Goal: Task Accomplishment & Management: Use online tool/utility

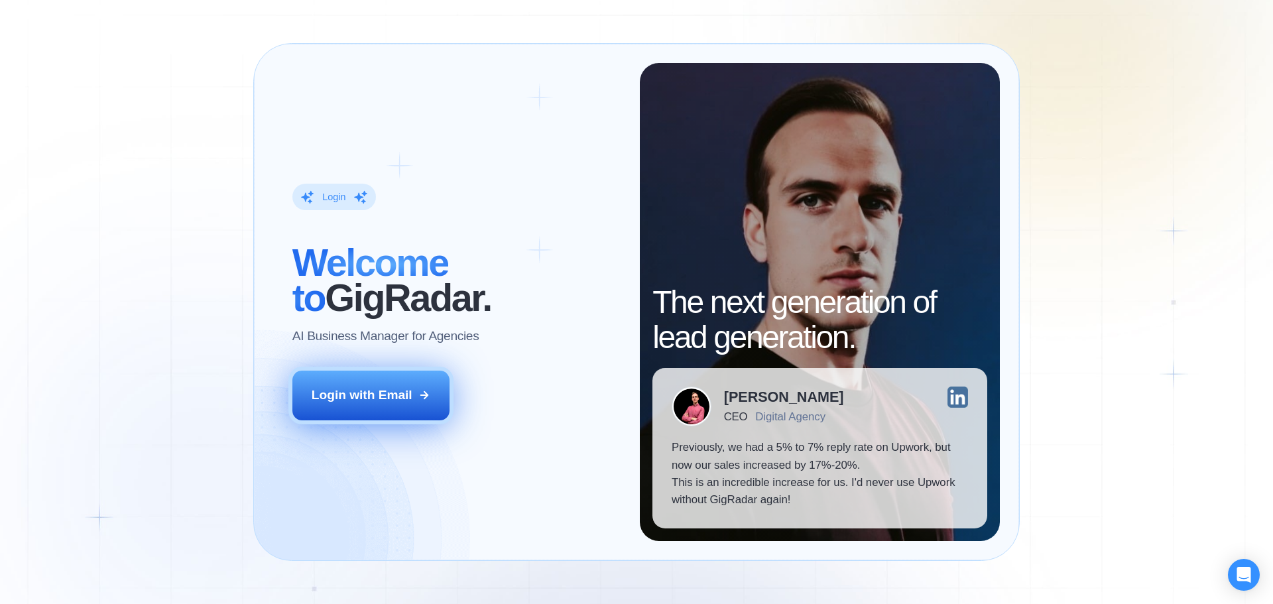
drag, startPoint x: 329, startPoint y: 413, endPoint x: 340, endPoint y: 411, distance: 11.4
click at [329, 413] on button "Login with Email" at bounding box center [371, 395] width 158 height 49
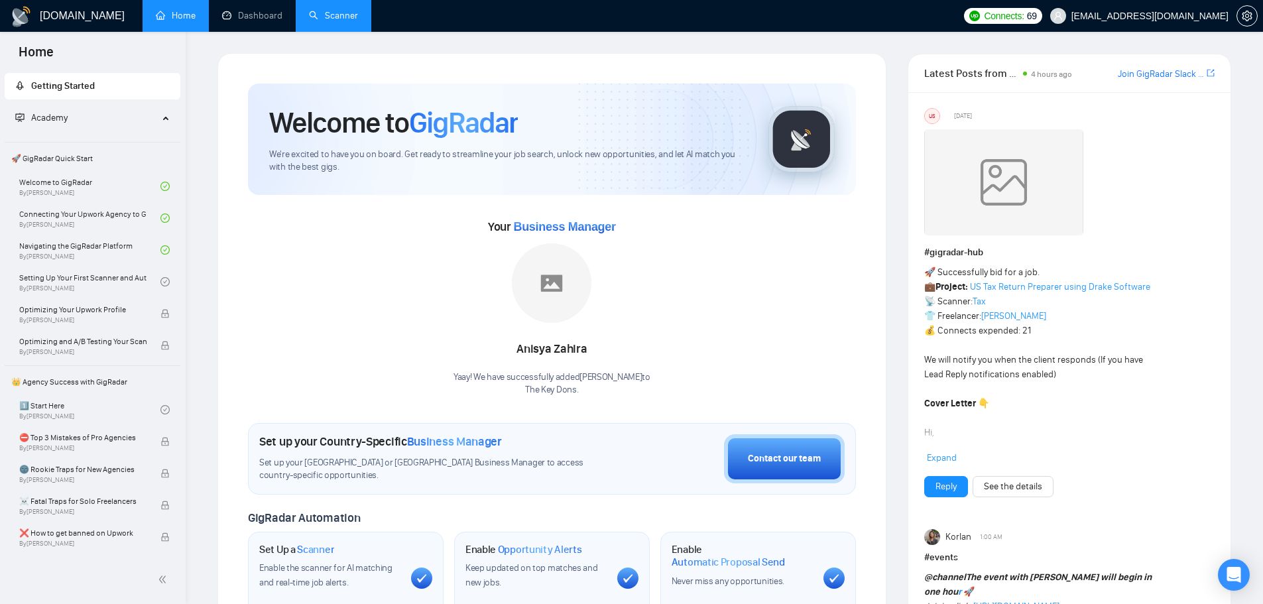
click at [357, 19] on link "Scanner" at bounding box center [333, 15] width 49 height 11
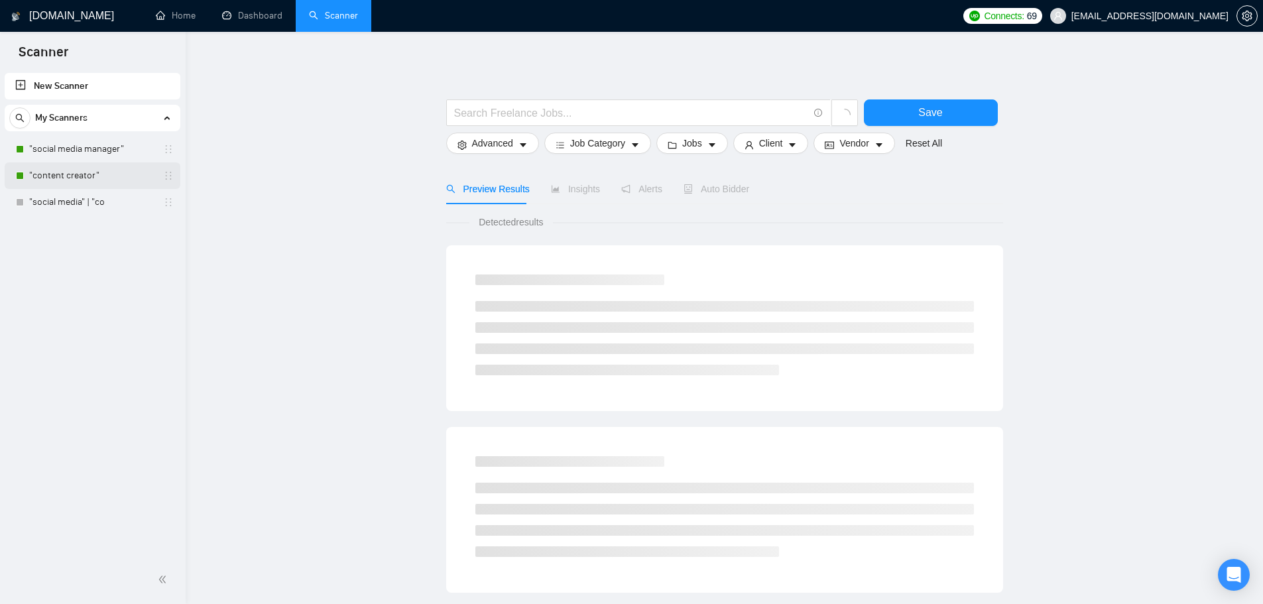
click at [66, 177] on link ""content creator"" at bounding box center [92, 175] width 126 height 27
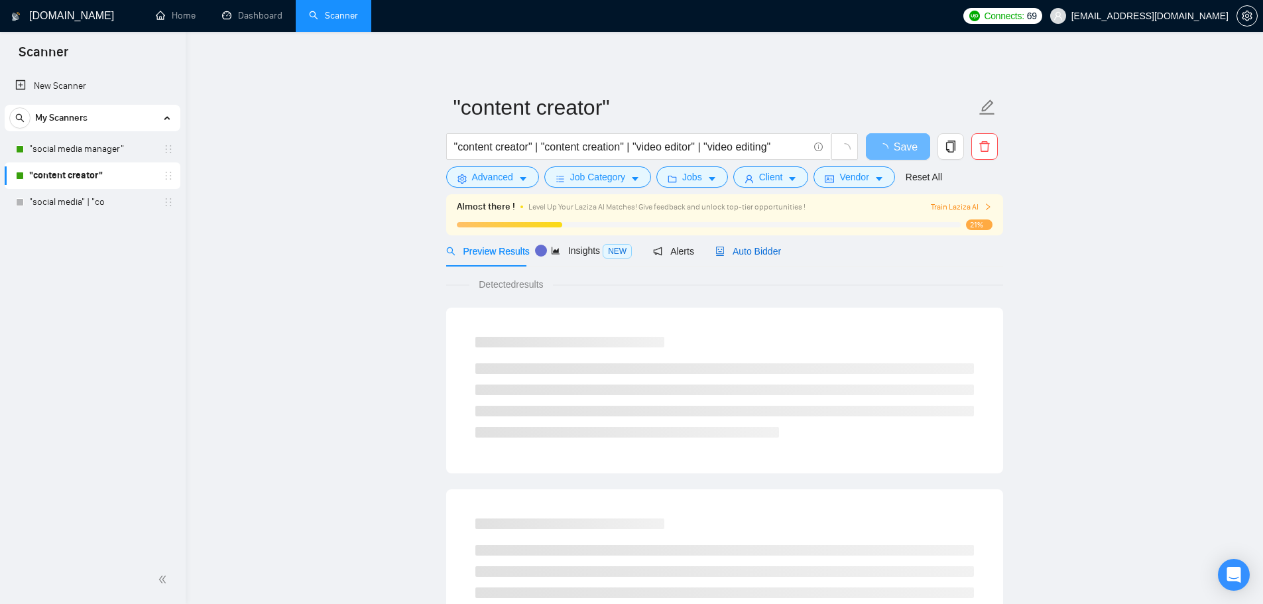
click at [749, 255] on span "Auto Bidder" at bounding box center [749, 251] width 66 height 11
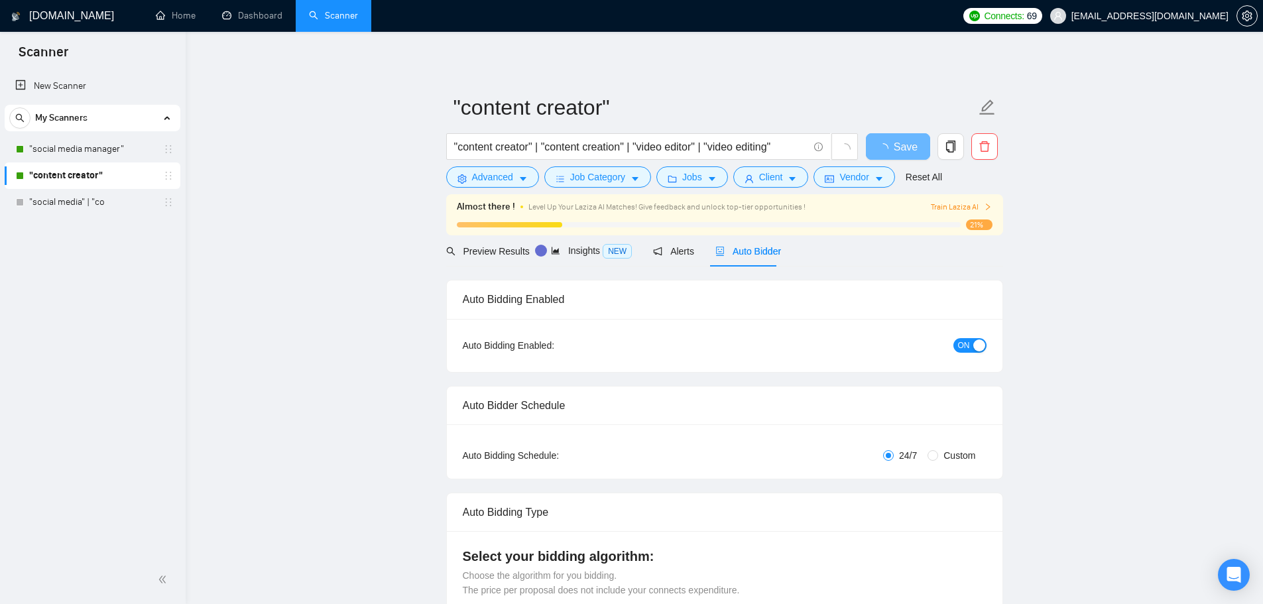
checkbox input "true"
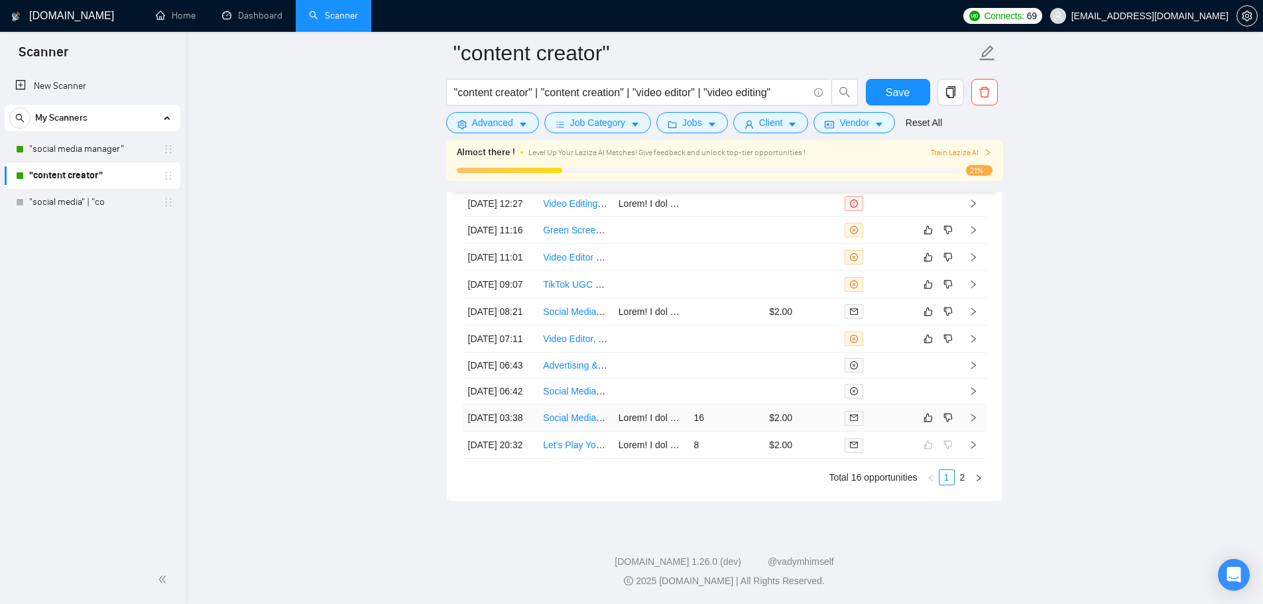
scroll to position [3511, 0]
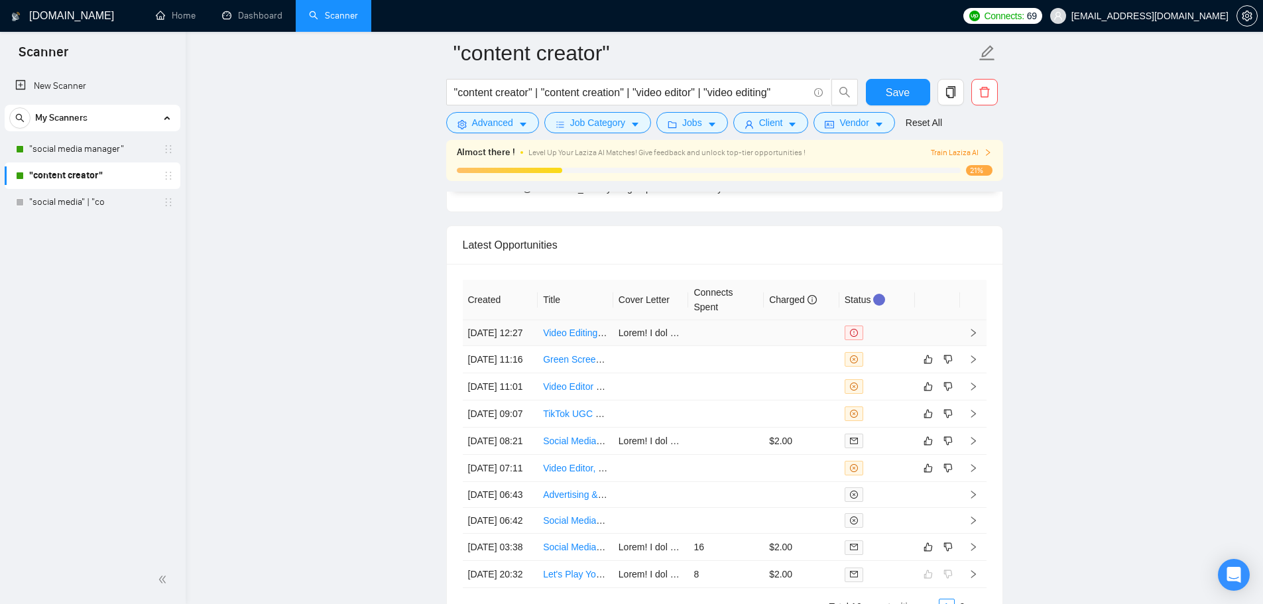
click at [726, 344] on td at bounding box center [726, 333] width 76 height 26
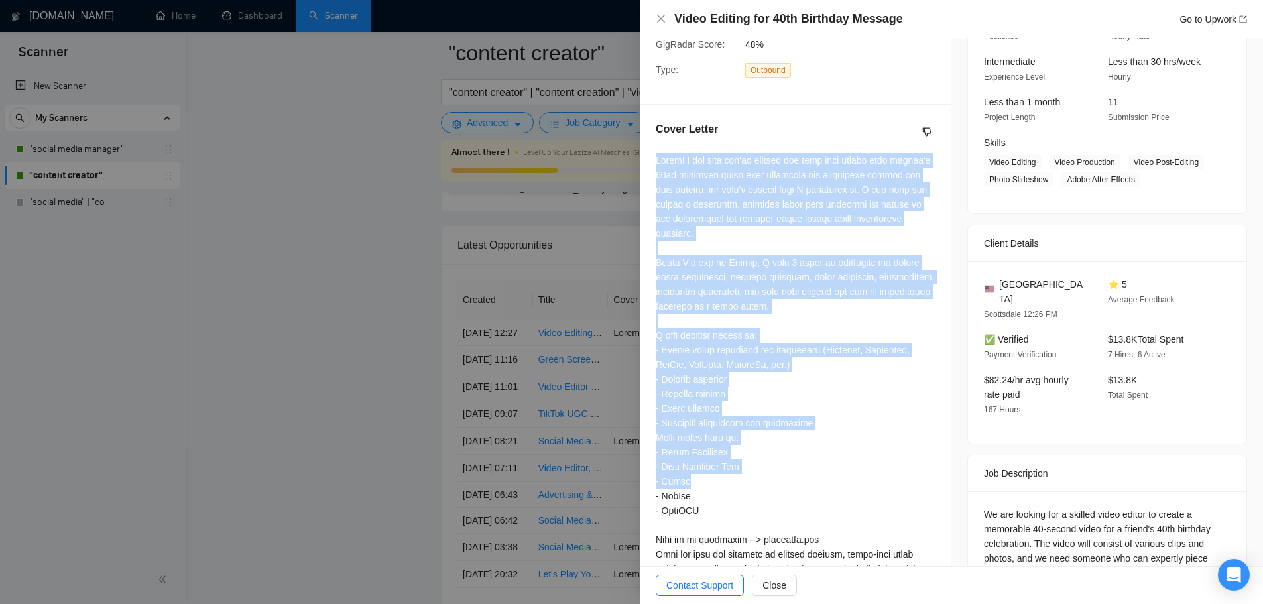
scroll to position [350, 0]
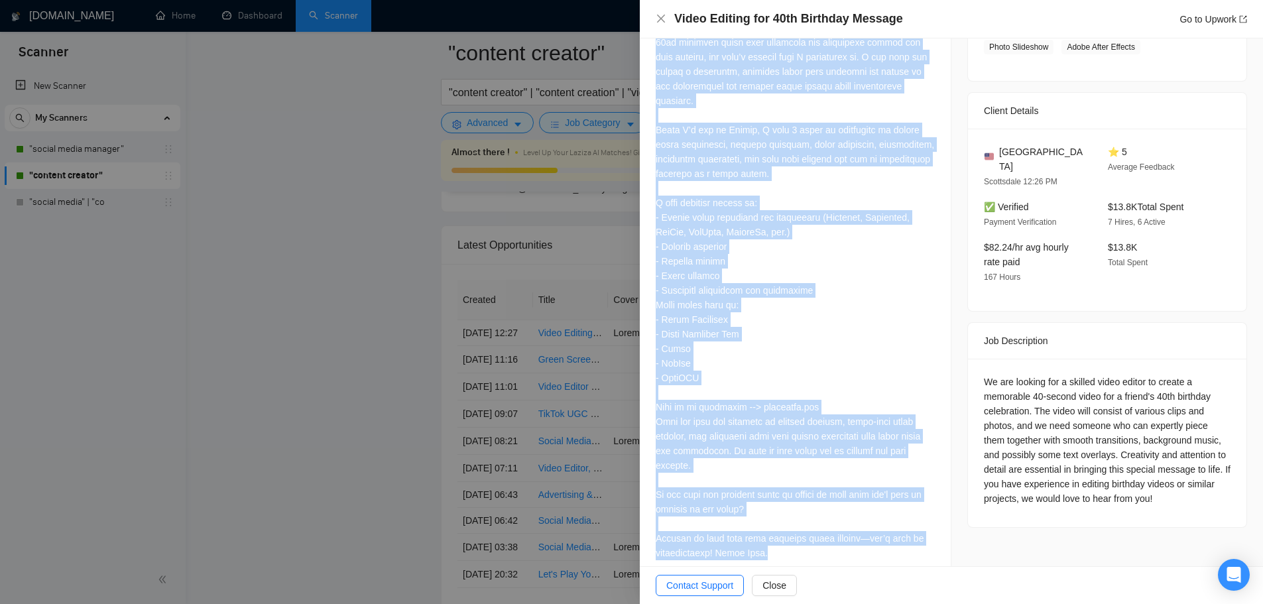
drag, startPoint x: 657, startPoint y: 357, endPoint x: 787, endPoint y: 552, distance: 234.3
click at [787, 552] on div "Cover Letter" at bounding box center [795, 277] width 311 height 609
copy div "Lorem! I dol sita con’ad elitsed doe temp inci utlabo etdo magnaa'e 16ad minimv…"
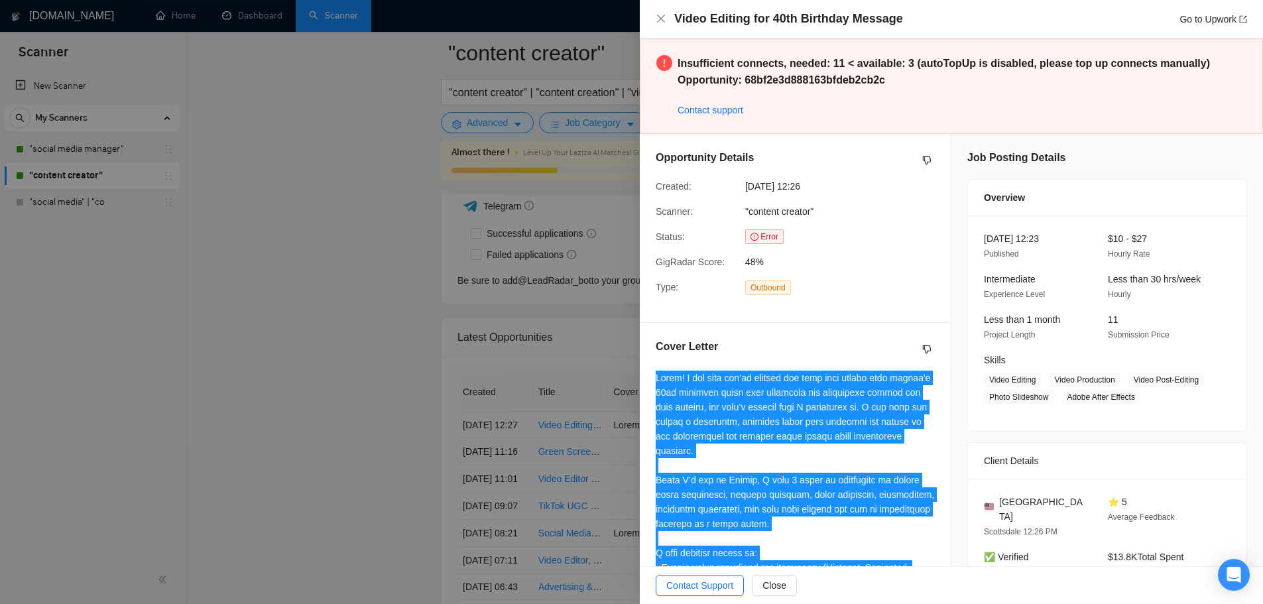
scroll to position [3312, 0]
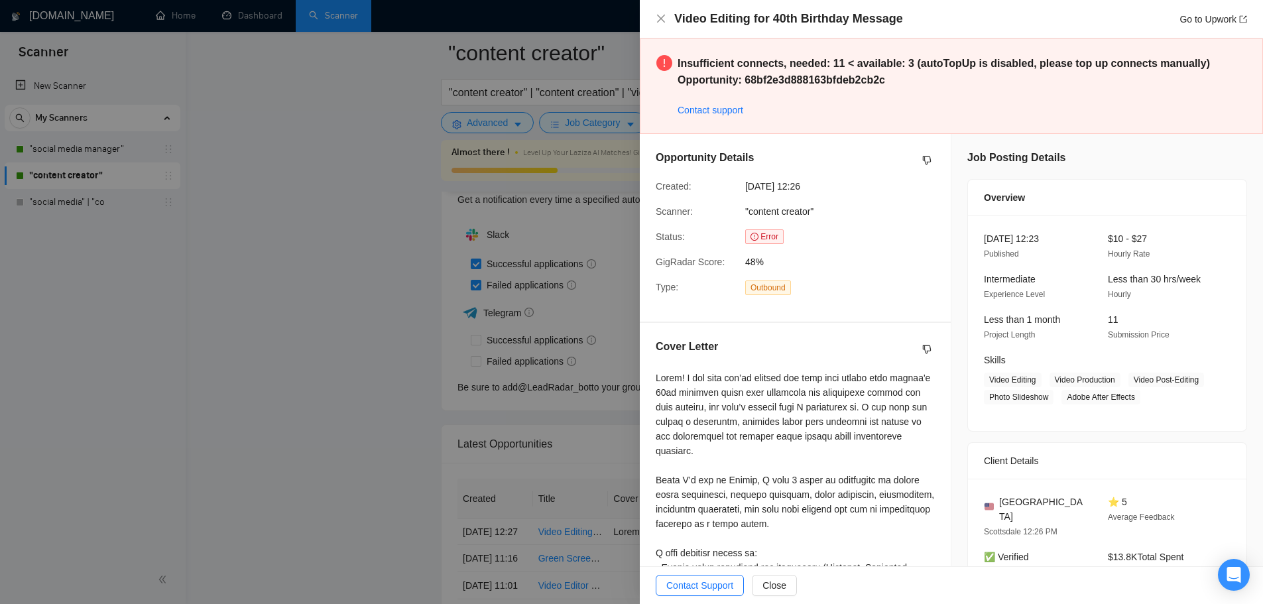
click at [1009, 427] on div "[DATE] 12:23 Published $10 - $27 Hourly Rate Intermediate Experience Level Less…" at bounding box center [1107, 324] width 279 height 216
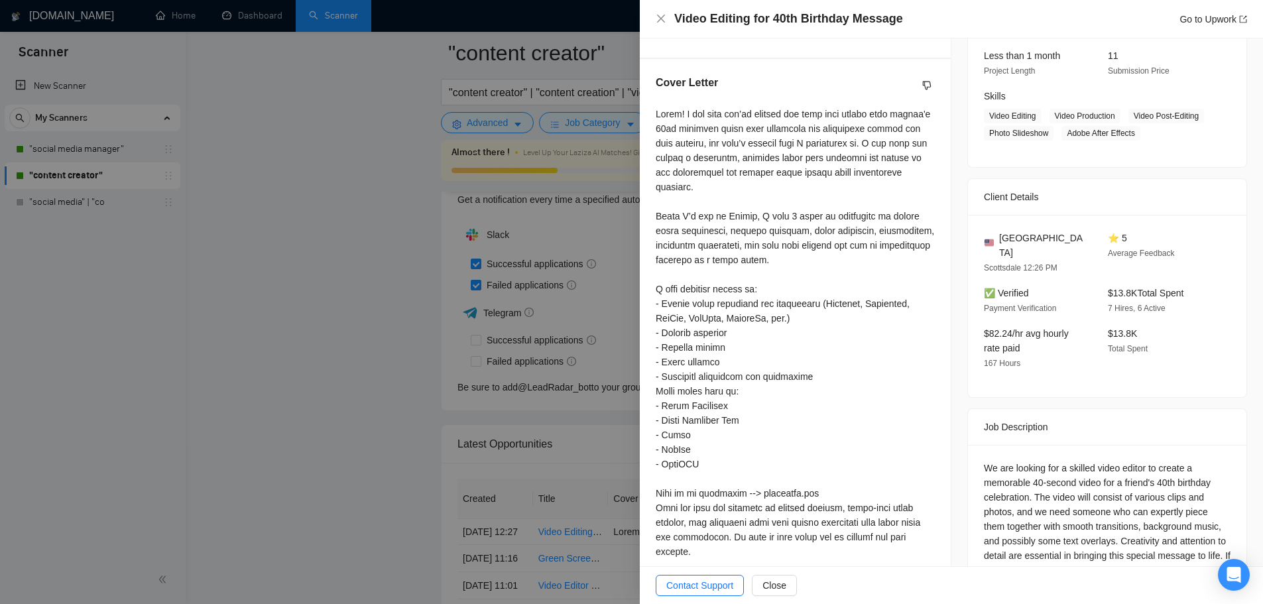
scroll to position [265, 0]
click at [1021, 411] on div "Job Description" at bounding box center [1107, 426] width 247 height 36
click at [481, 414] on div at bounding box center [631, 302] width 1263 height 604
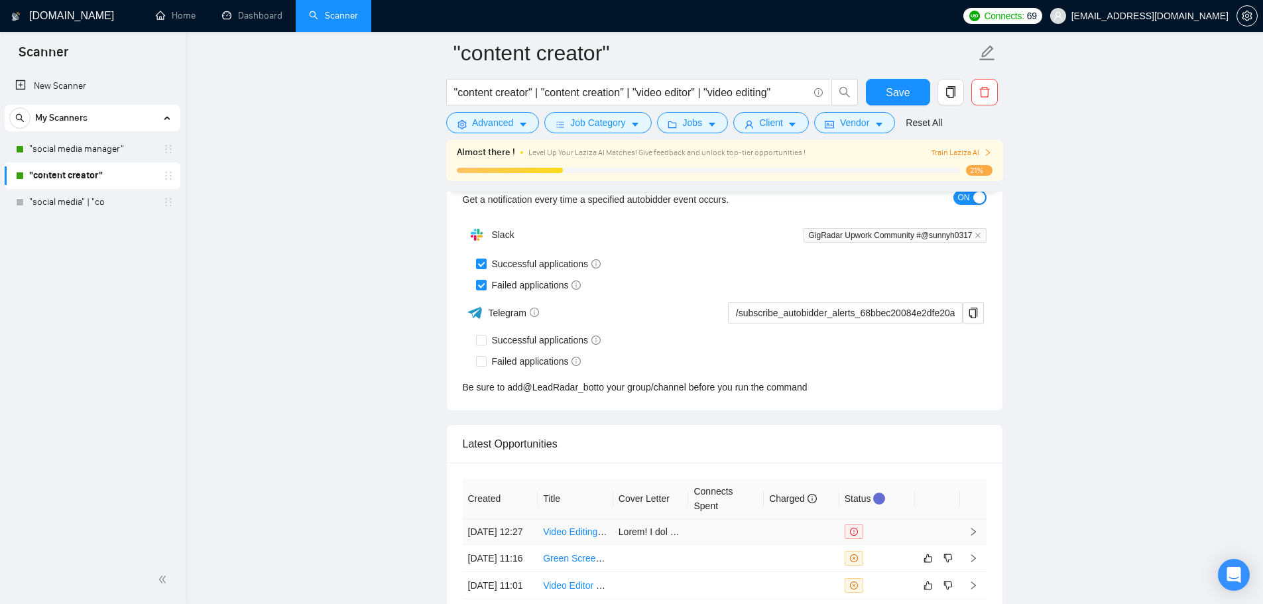
click at [586, 537] on link "Video Editing for 40th Birthday Message" at bounding box center [626, 532] width 166 height 11
